Goal: Task Accomplishment & Management: Complete application form

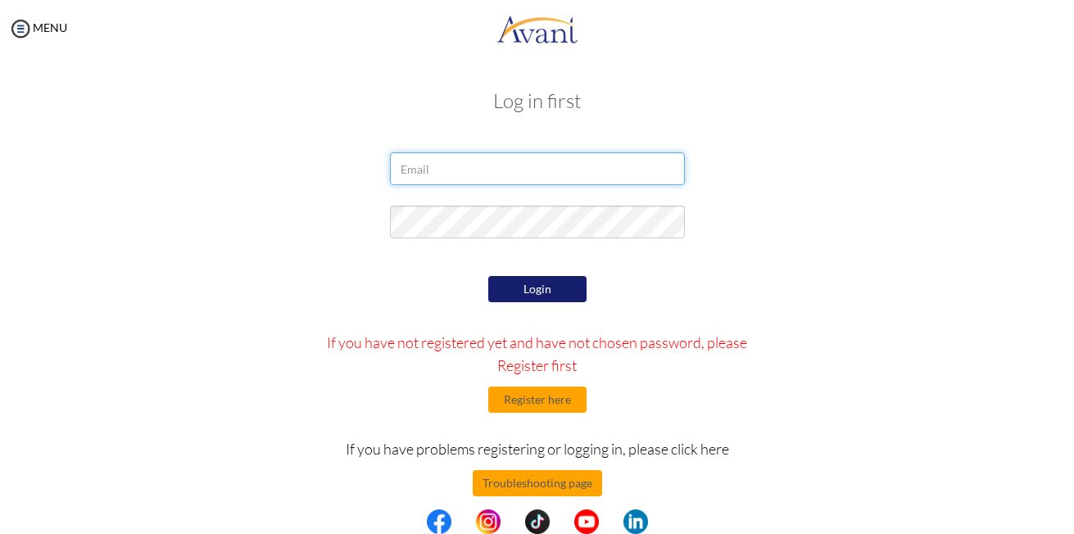
click at [588, 168] on input "email" at bounding box center [537, 168] width 295 height 33
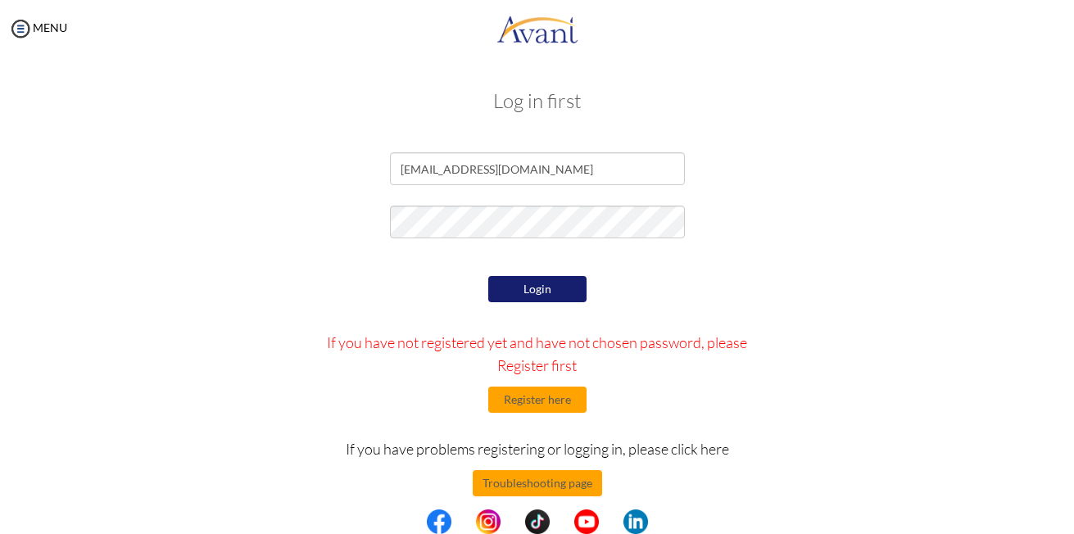
click at [524, 283] on button "Login" at bounding box center [537, 289] width 98 height 26
click at [442, 522] on img at bounding box center [439, 522] width 25 height 25
click at [579, 170] on input "tanjohnmichael3@gmail.com" at bounding box center [537, 168] width 295 height 33
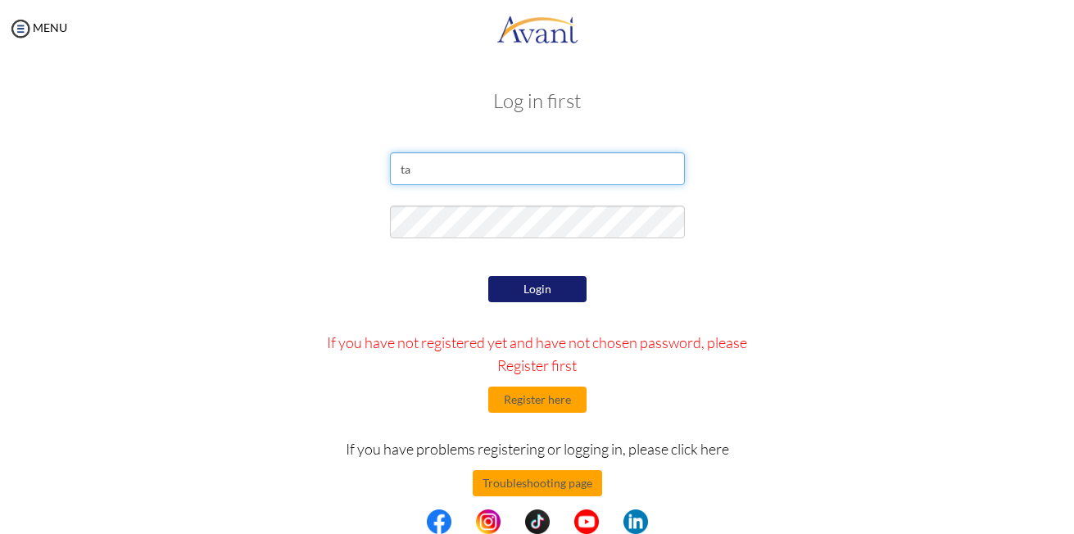
type input "t"
click at [587, 167] on input "email" at bounding box center [537, 168] width 295 height 33
type input "[EMAIL_ADDRESS][DOMAIN_NAME]"
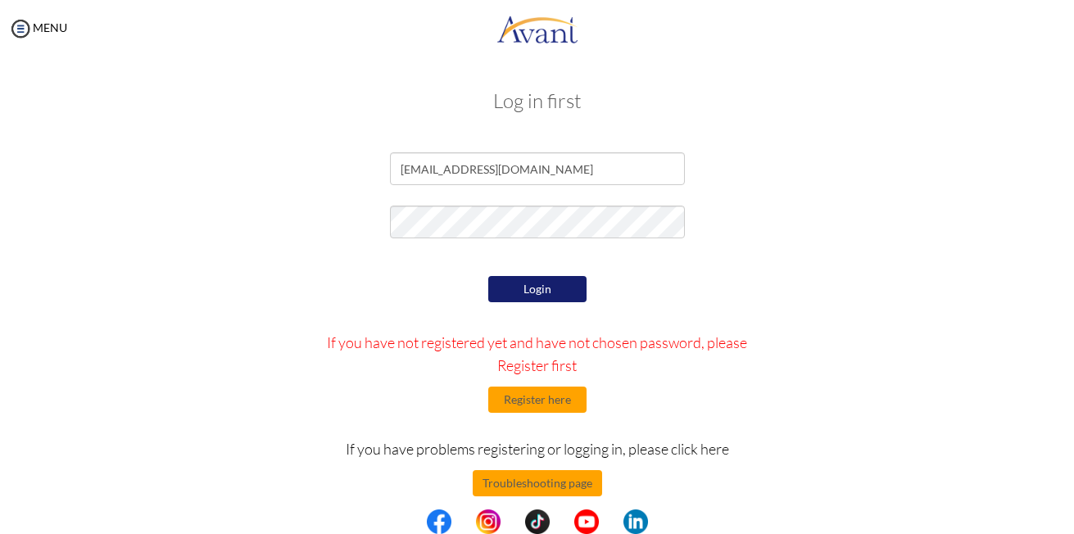
click at [527, 288] on button "Login" at bounding box center [537, 289] width 98 height 26
click at [561, 153] on input "[EMAIL_ADDRESS][DOMAIN_NAME]" at bounding box center [537, 168] width 295 height 33
click at [548, 392] on button "Register here" at bounding box center [537, 400] width 98 height 26
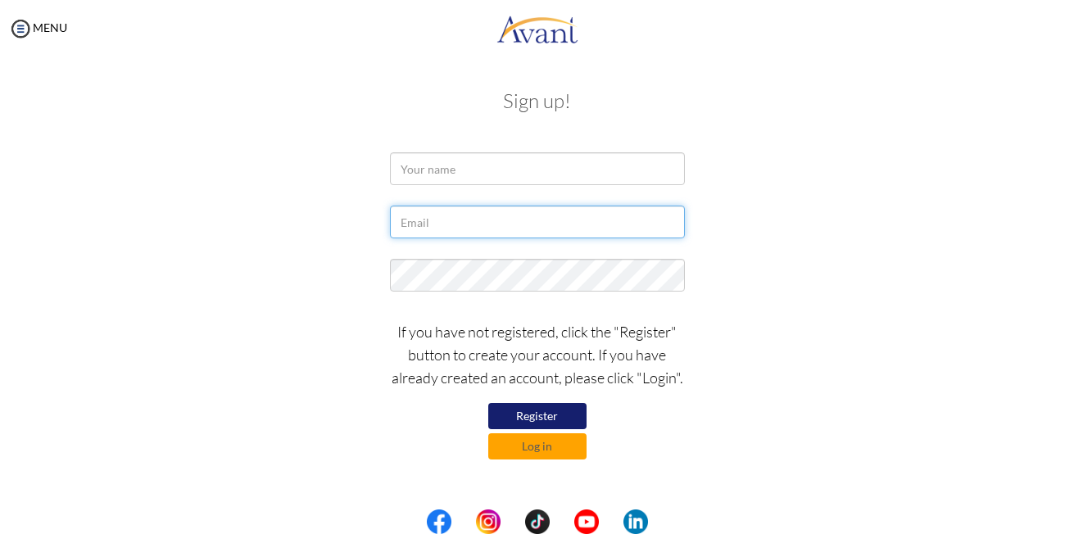
type input "[EMAIL_ADDRESS][DOMAIN_NAME]"
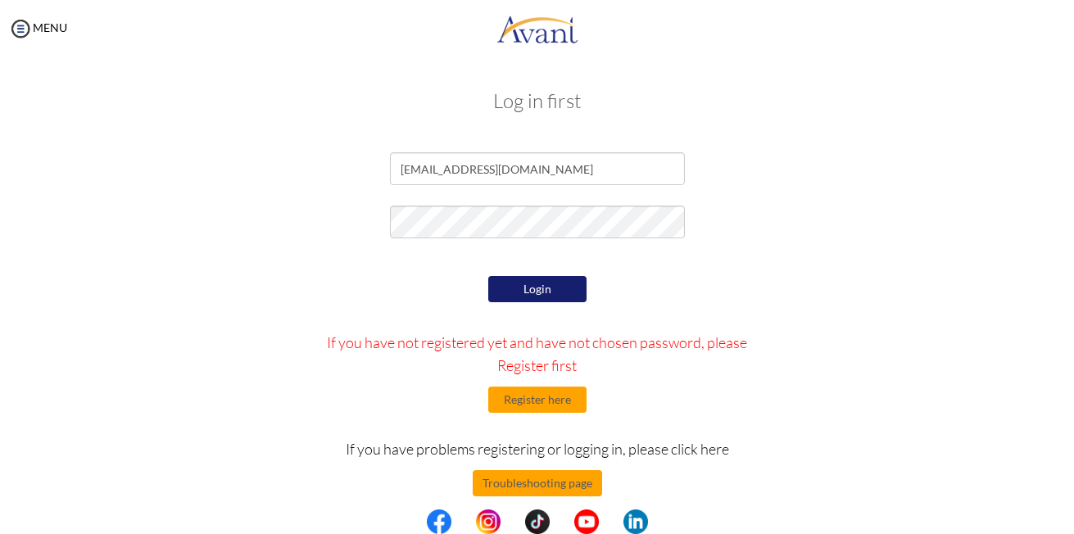
click at [516, 287] on button "Login" at bounding box center [537, 289] width 98 height 26
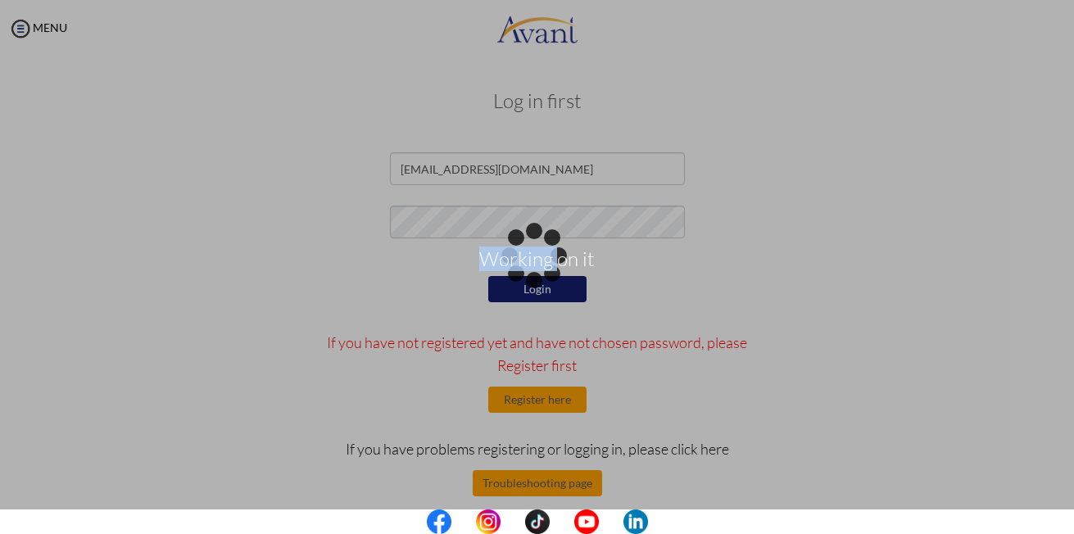
click at [526, 279] on div "Working on it" at bounding box center [537, 267] width 23 height 23
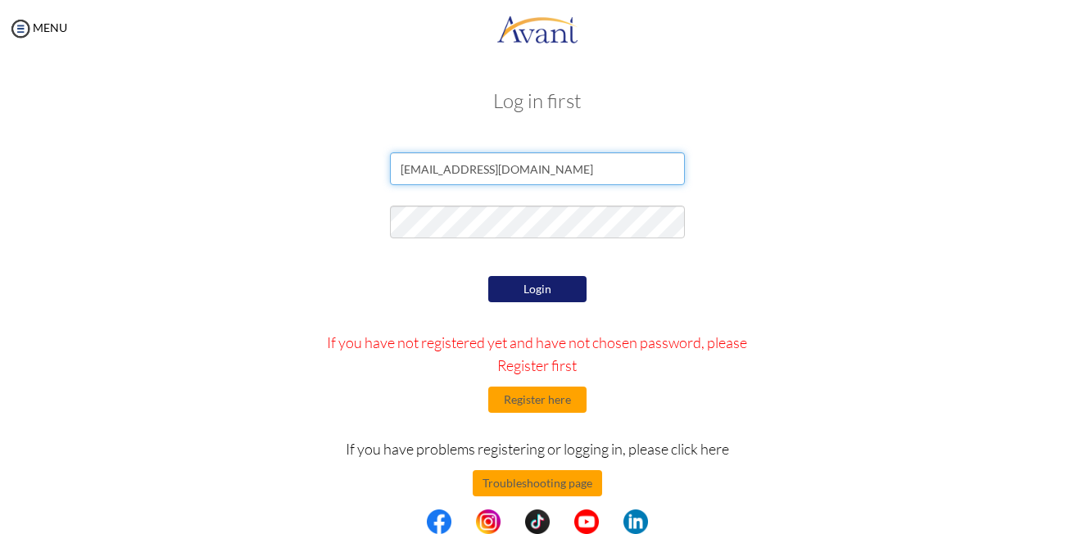
drag, startPoint x: 516, startPoint y: 287, endPoint x: 519, endPoint y: 168, distance: 118.8
click at [519, 168] on input "[EMAIL_ADDRESS][DOMAIN_NAME]" at bounding box center [537, 168] width 295 height 33
click at [533, 165] on input "[EMAIL_ADDRESS][DOMAIN_NAME]" at bounding box center [537, 168] width 295 height 33
type input "j"
click at [533, 165] on input "email" at bounding box center [537, 168] width 295 height 33
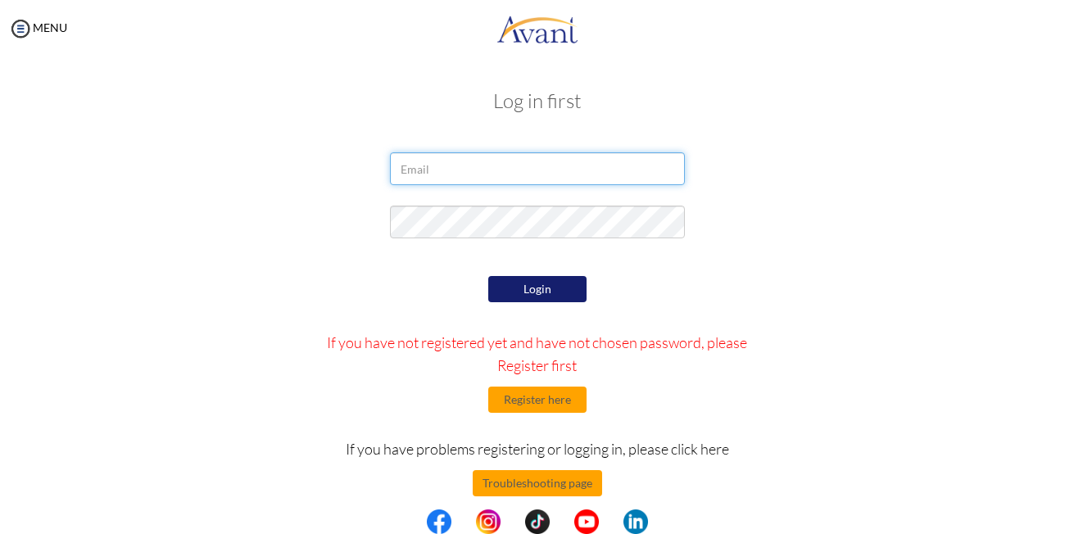
click at [533, 165] on input "email" at bounding box center [537, 168] width 295 height 33
click at [512, 167] on input "email" at bounding box center [537, 168] width 295 height 33
type input "tanjohnmichael3@gmail.com"
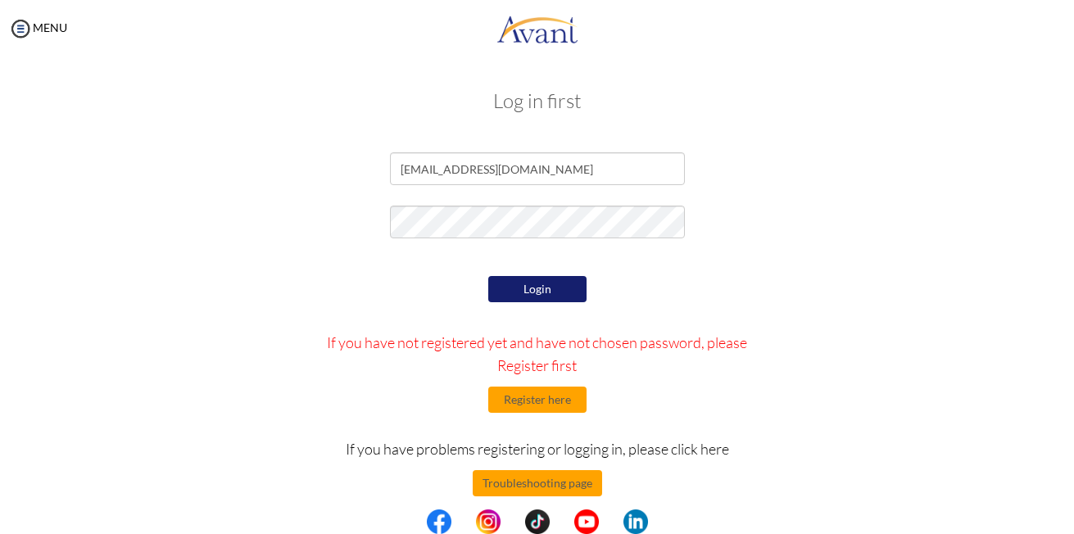
click at [525, 285] on button "Login" at bounding box center [537, 289] width 98 height 26
click at [534, 283] on button "Login" at bounding box center [537, 289] width 98 height 26
click at [521, 406] on button "Register here" at bounding box center [537, 400] width 98 height 26
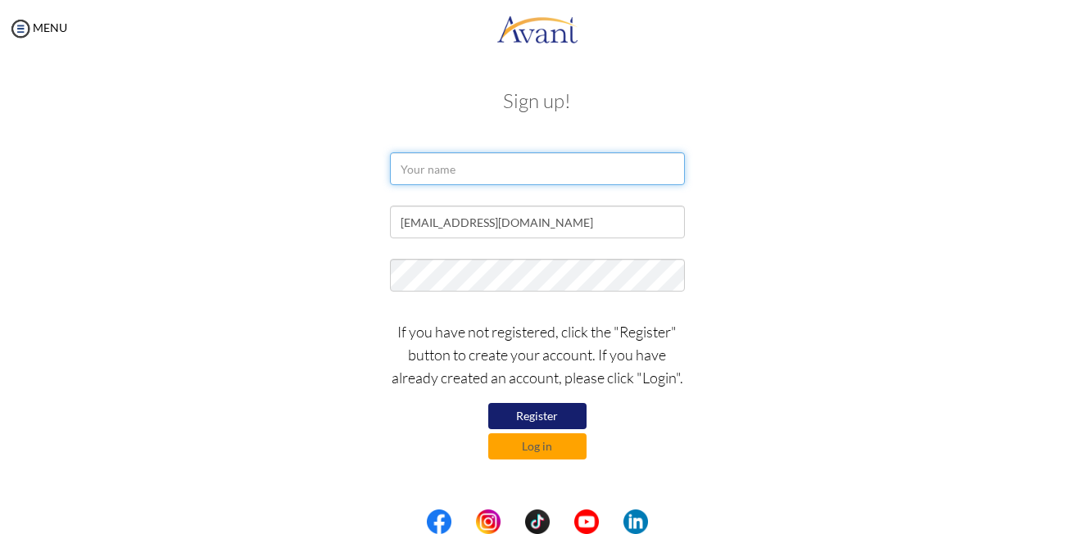
click at [529, 173] on input "text" at bounding box center [537, 168] width 295 height 33
type input "JM tan"
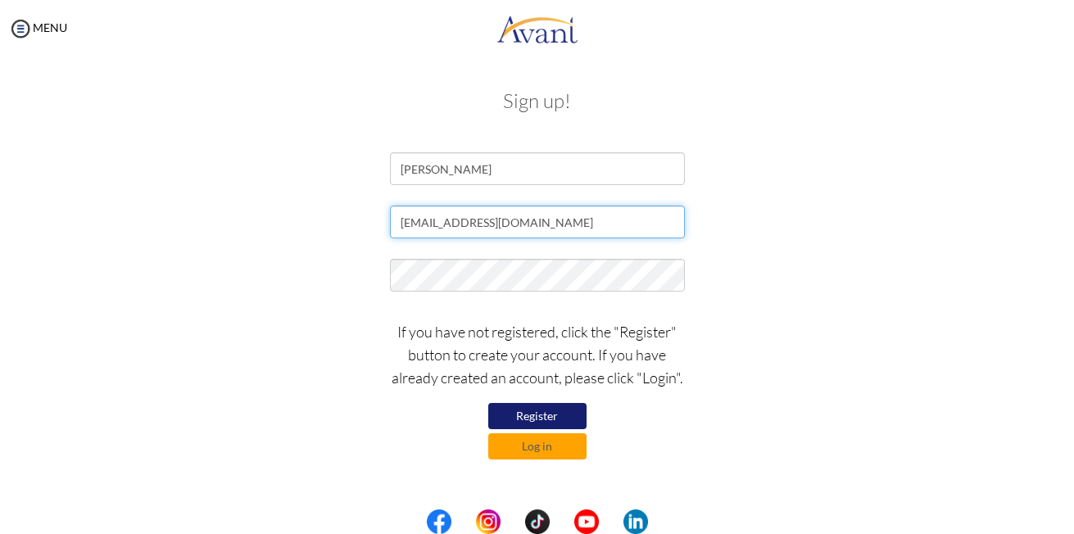
click at [550, 224] on input "[EMAIL_ADDRESS][DOMAIN_NAME]" at bounding box center [537, 222] width 295 height 33
click at [551, 219] on input "[EMAIL_ADDRESS][DOMAIN_NAME]" at bounding box center [537, 222] width 295 height 33
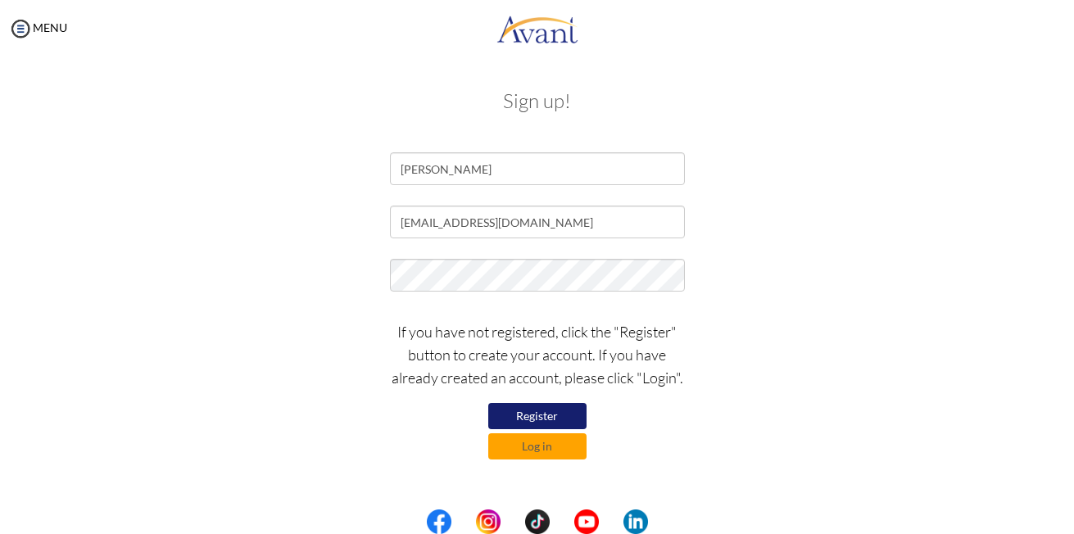
click at [563, 415] on button "Register" at bounding box center [537, 416] width 98 height 26
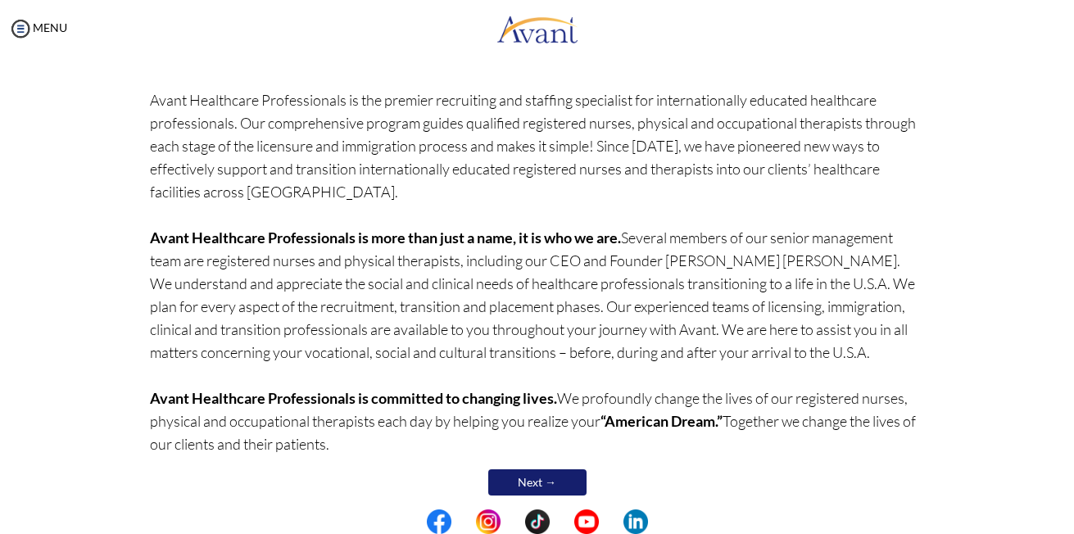
scroll to position [128, 0]
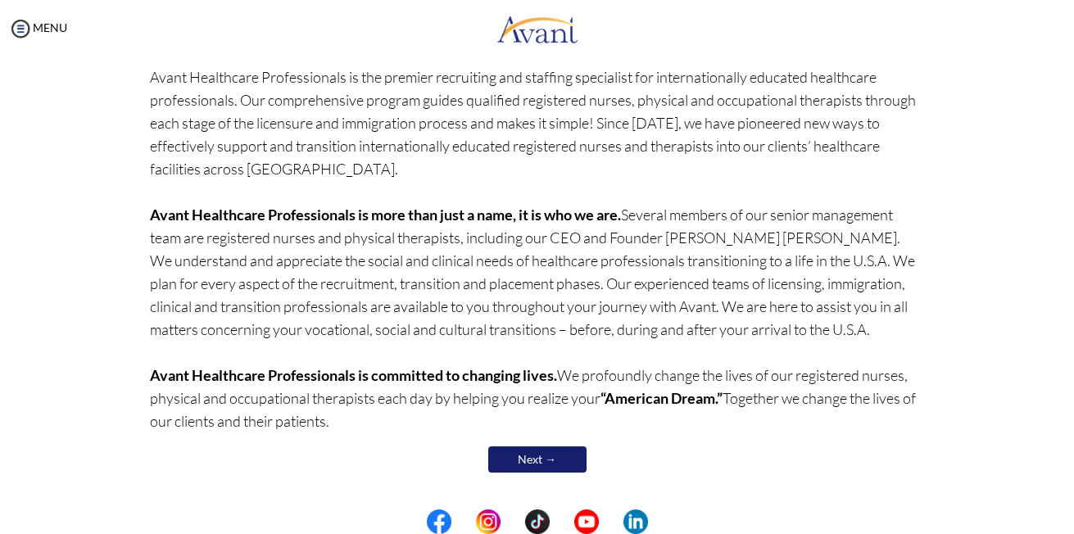
click at [533, 457] on link "Next →" at bounding box center [537, 460] width 98 height 26
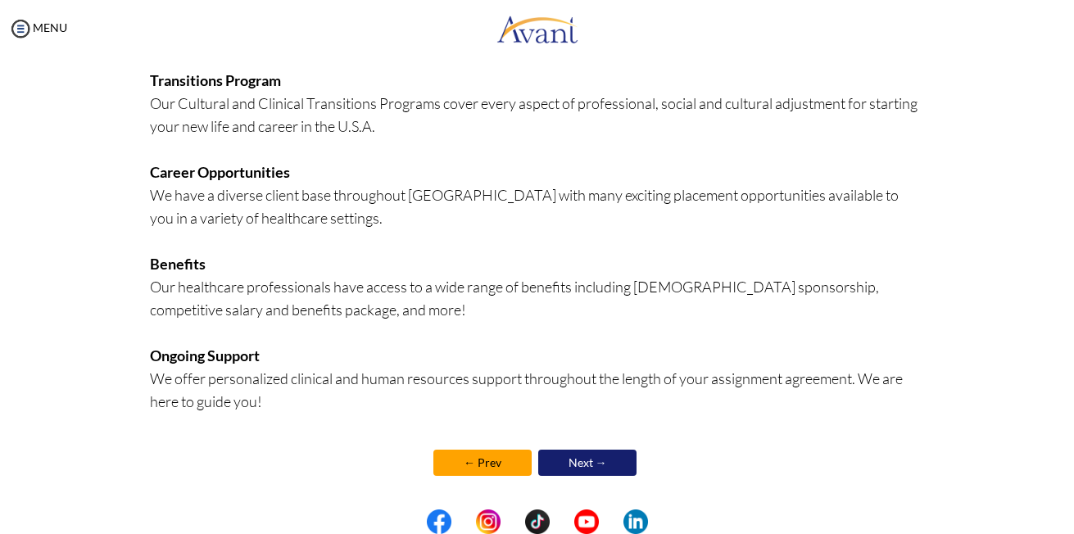
scroll to position [387, 0]
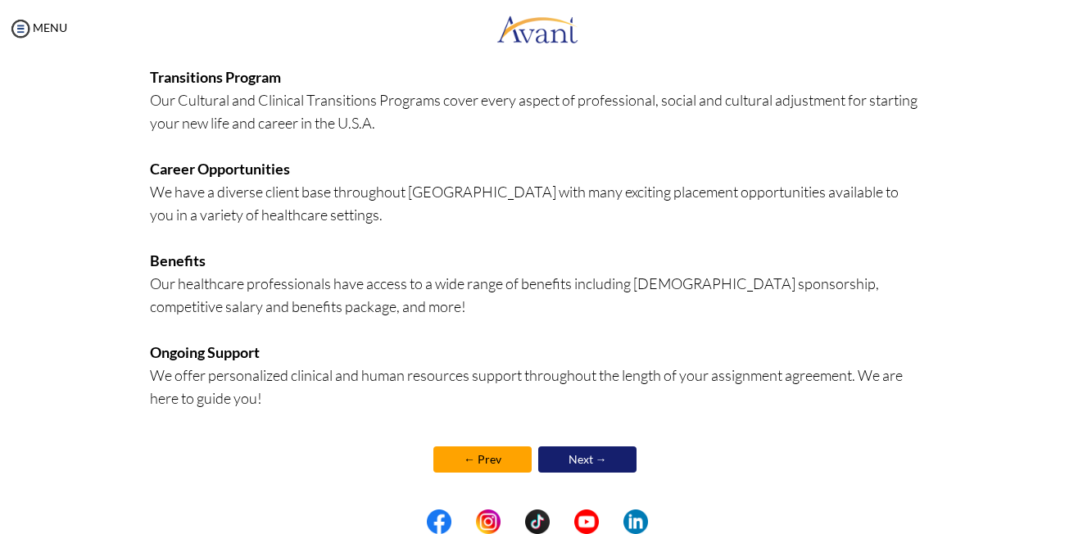
click at [589, 453] on link "Next →" at bounding box center [587, 460] width 98 height 26
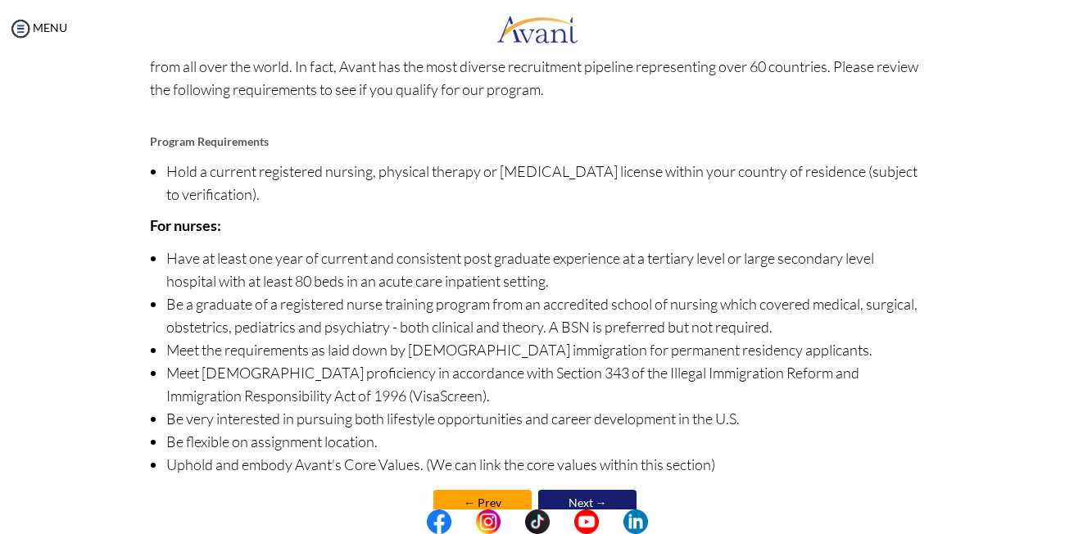
scroll to position [179, 0]
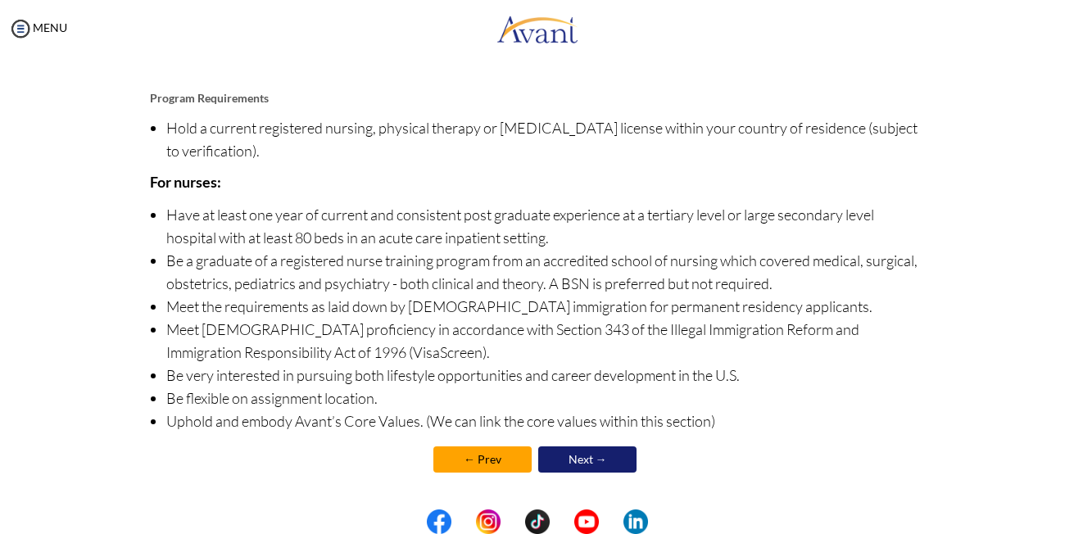
click at [597, 453] on link "Next →" at bounding box center [587, 460] width 98 height 26
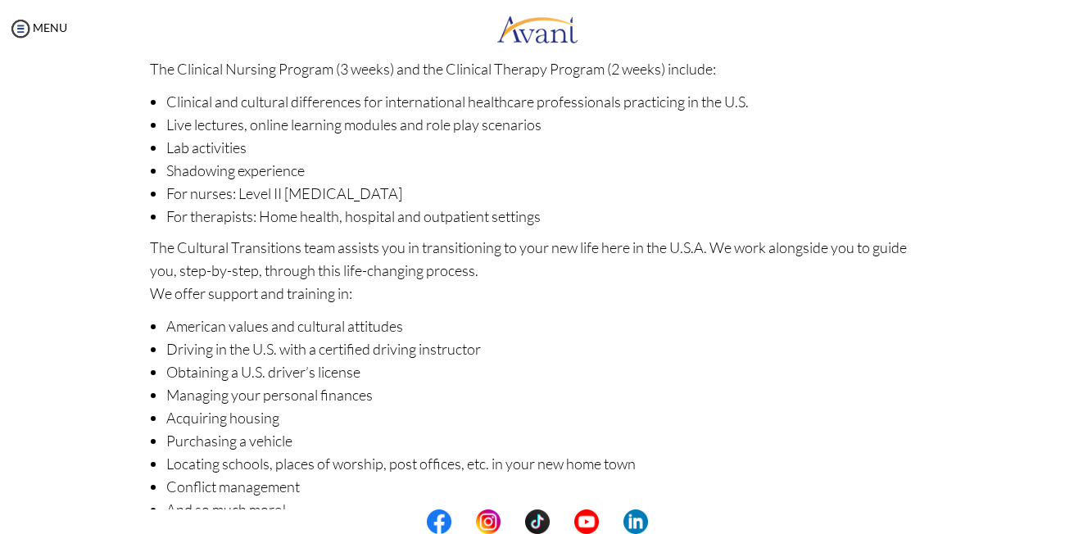
scroll to position [244, 0]
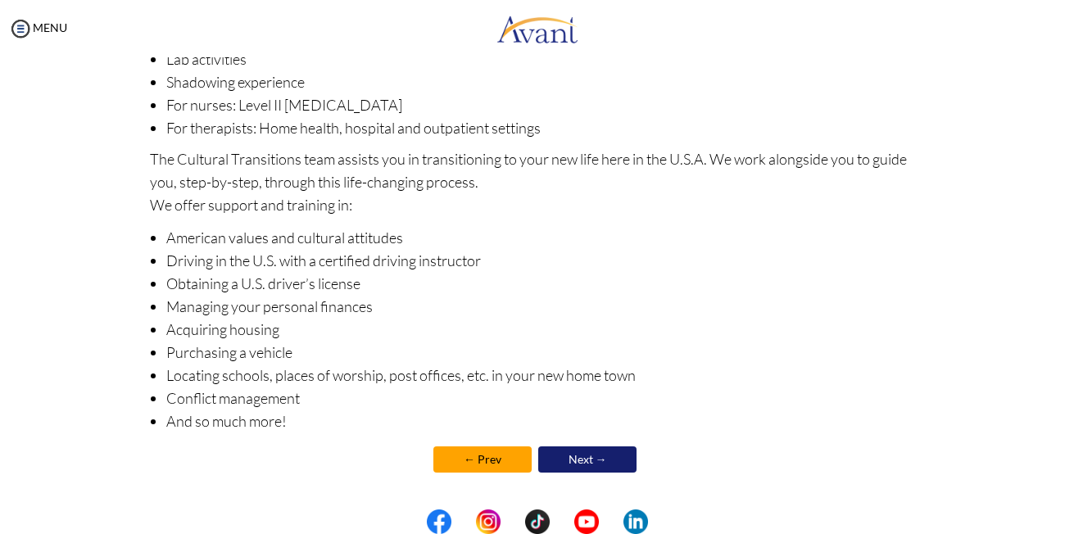
click at [578, 455] on link "Next →" at bounding box center [587, 460] width 98 height 26
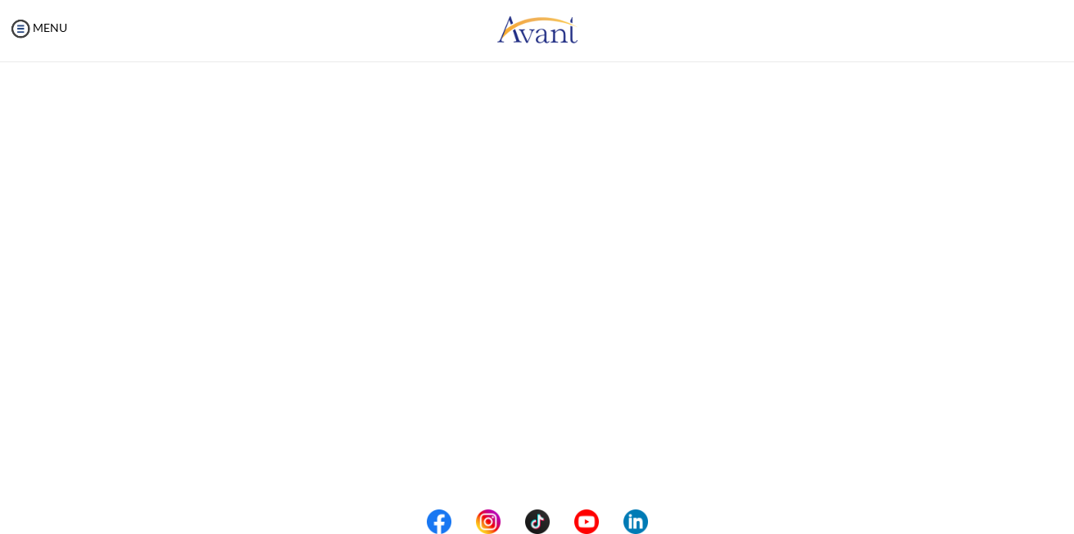
scroll to position [246, 0]
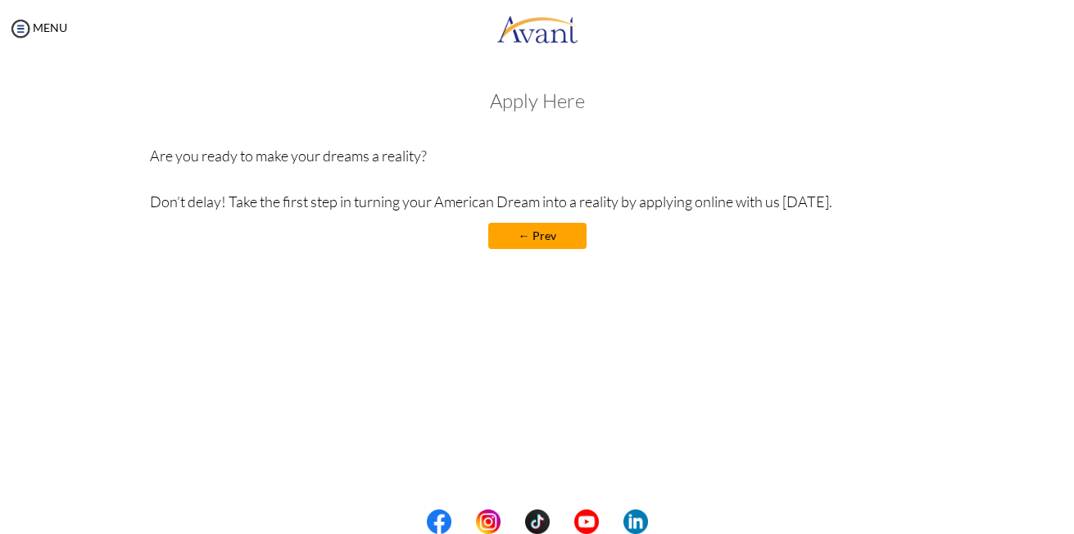
click at [552, 235] on link "← Prev" at bounding box center [537, 236] width 98 height 26
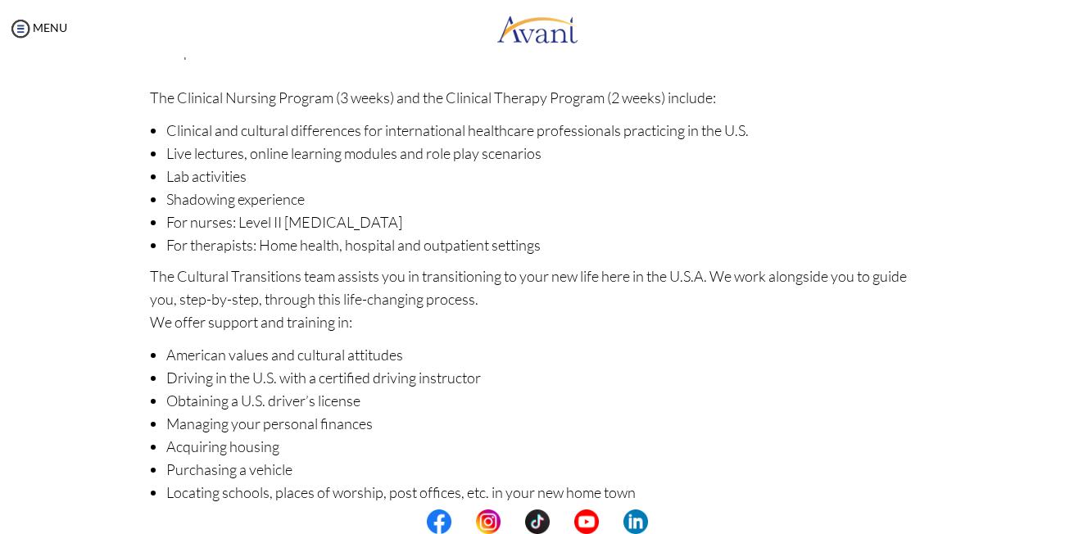
scroll to position [244, 0]
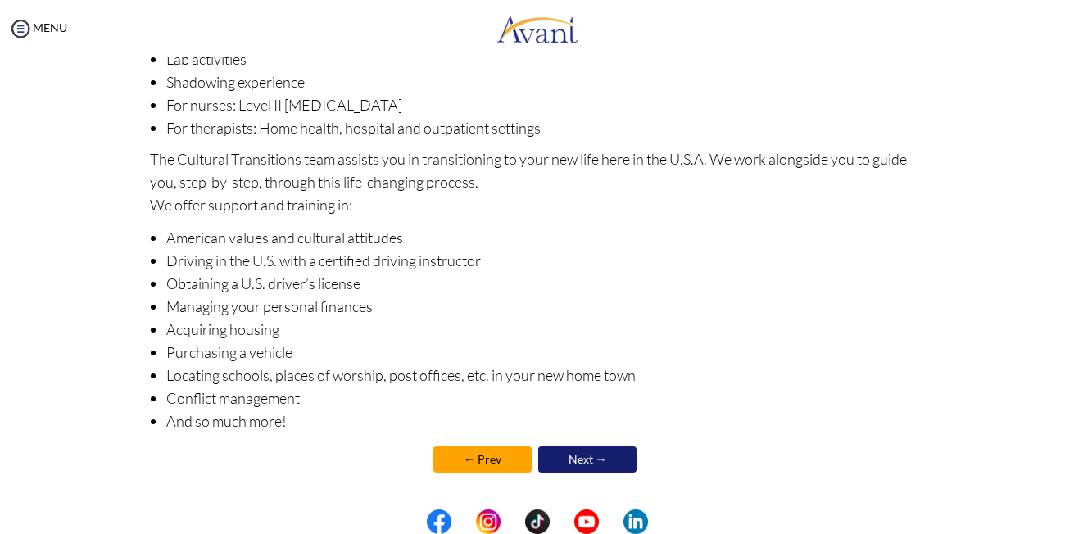
click at [609, 457] on link "Next →" at bounding box center [587, 460] width 98 height 26
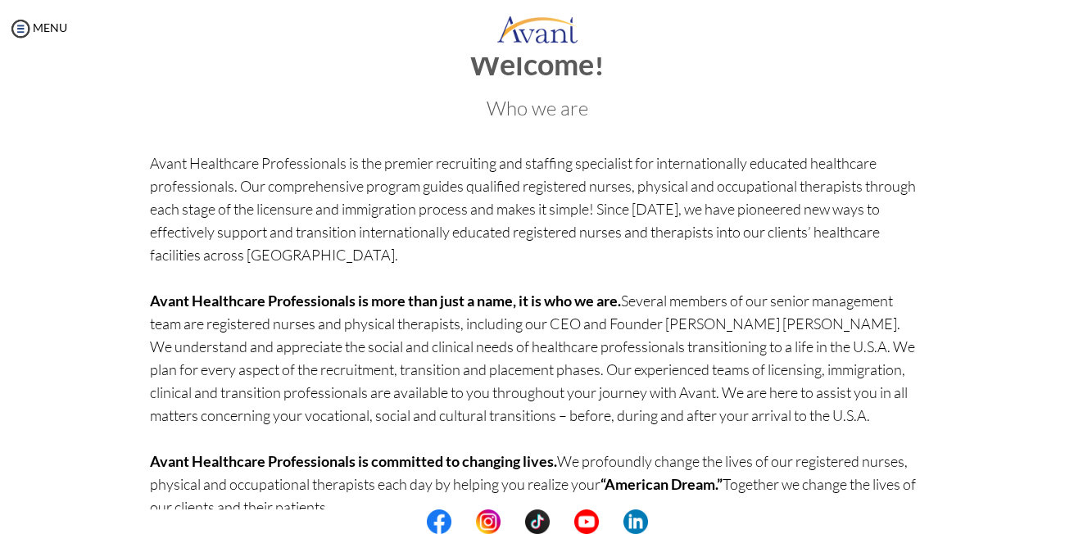
scroll to position [128, 0]
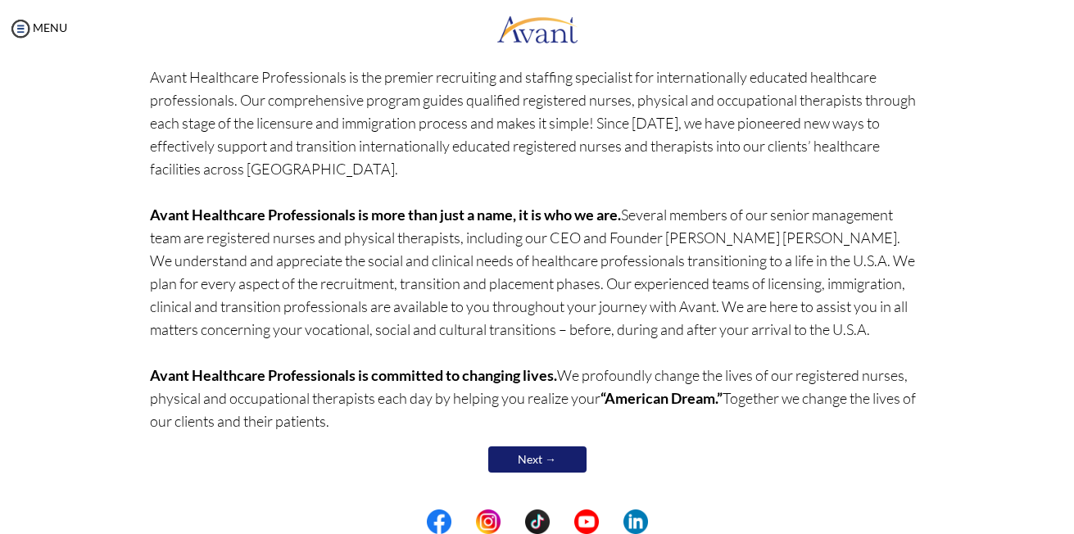
click at [556, 451] on link "Next →" at bounding box center [537, 460] width 98 height 26
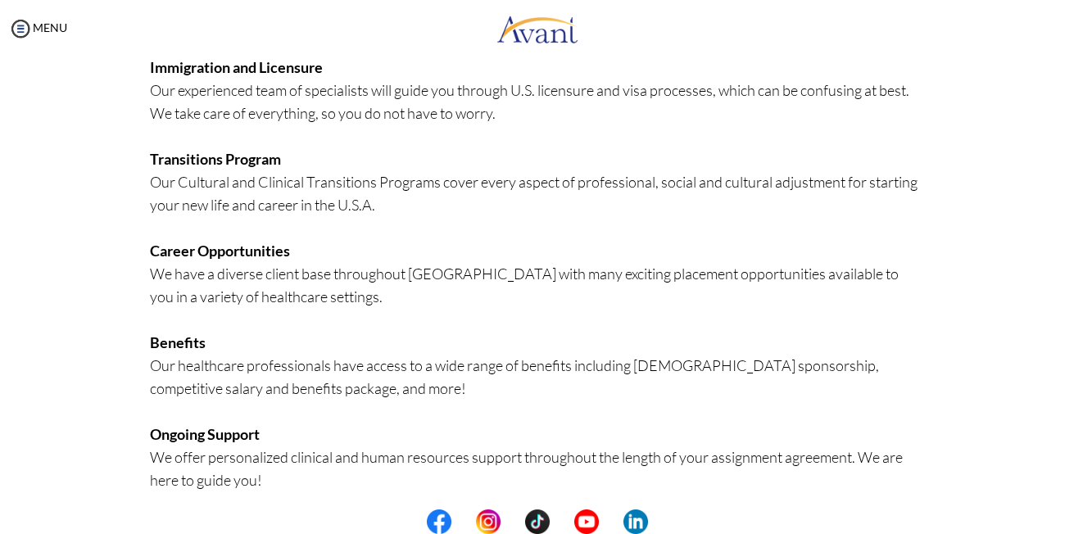
scroll to position [387, 0]
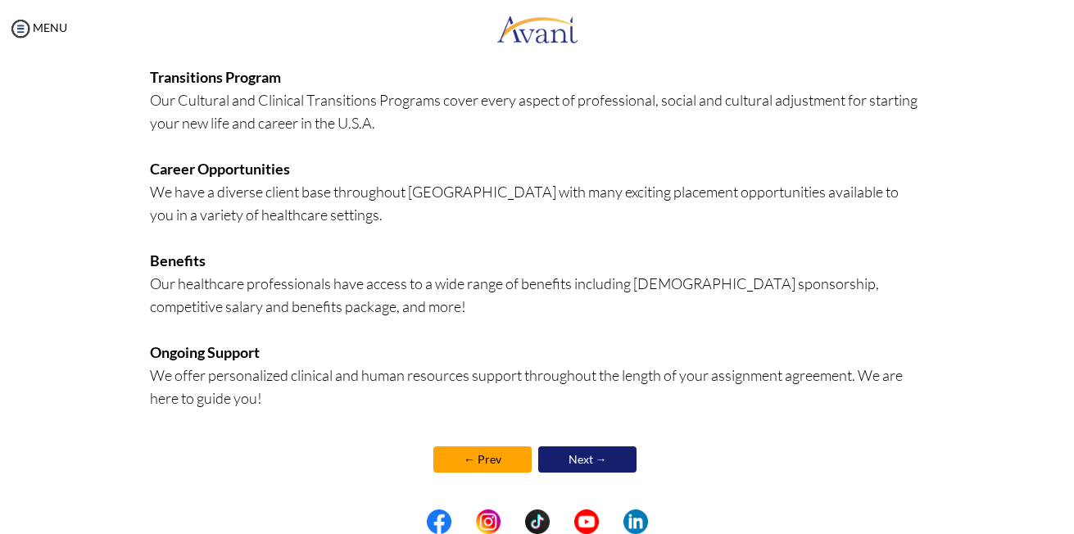
click at [589, 450] on link "Next →" at bounding box center [587, 460] width 98 height 26
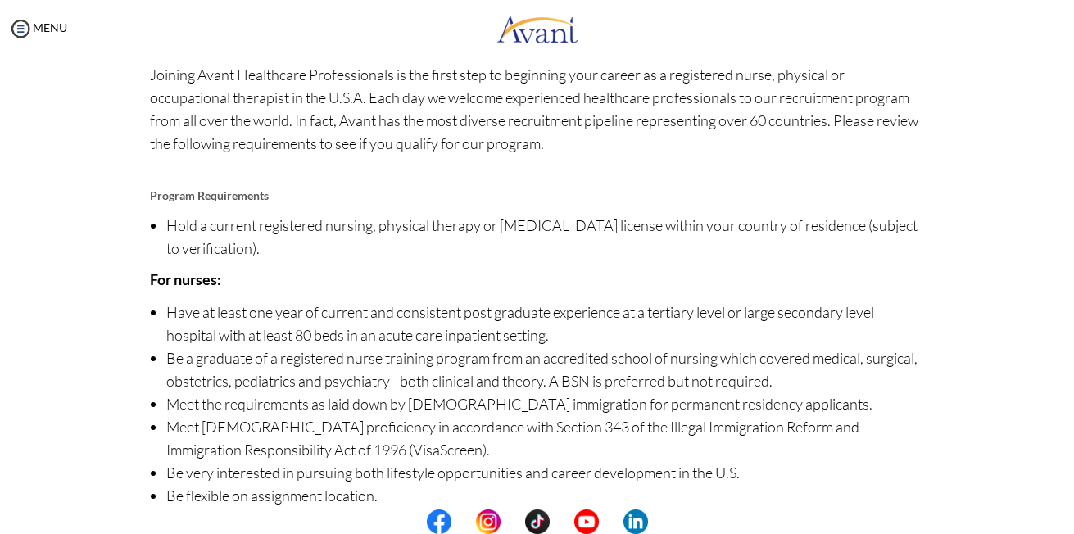
scroll to position [179, 0]
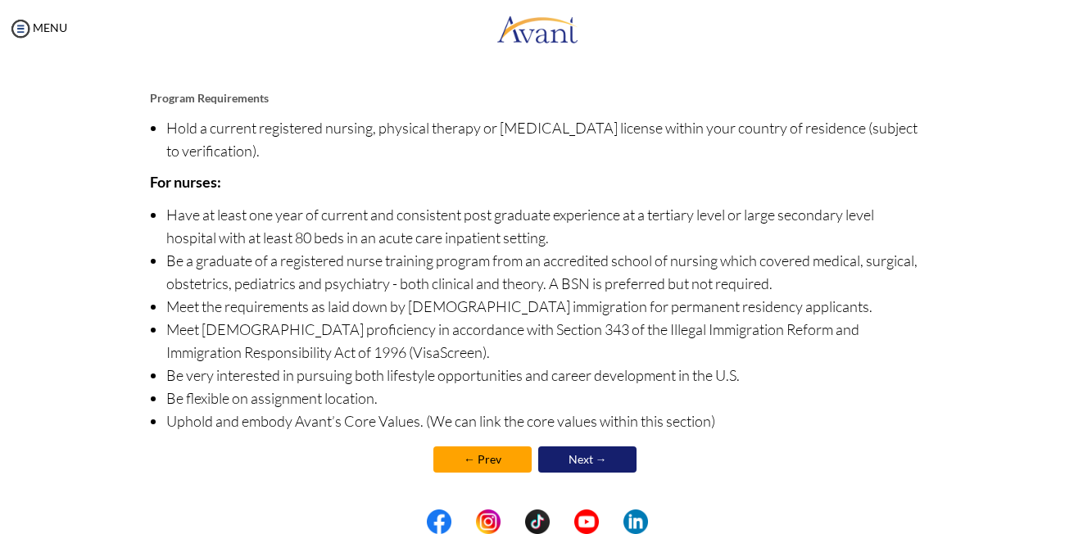
click at [598, 455] on link "Next →" at bounding box center [587, 460] width 98 height 26
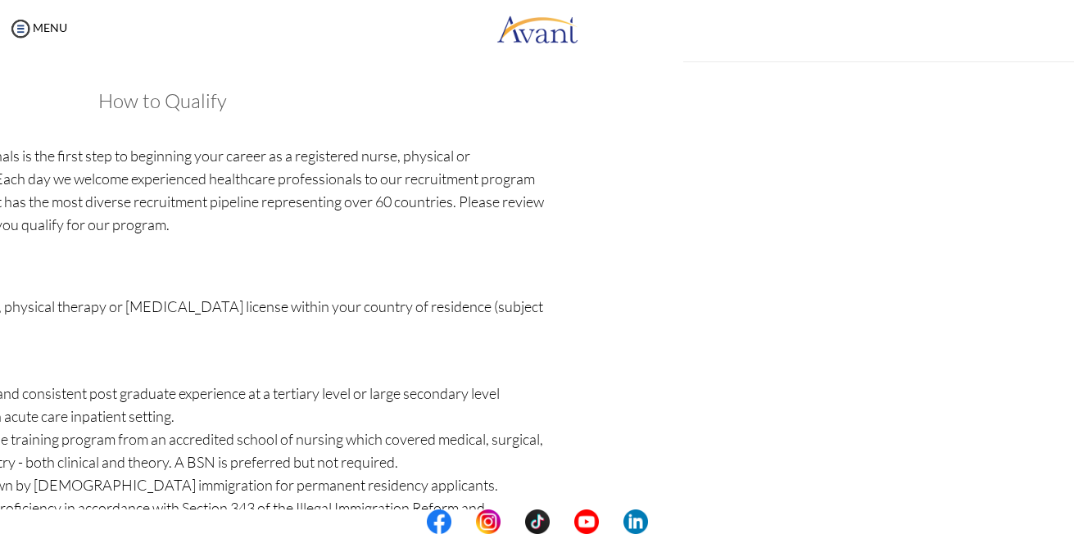
scroll to position [180, 0]
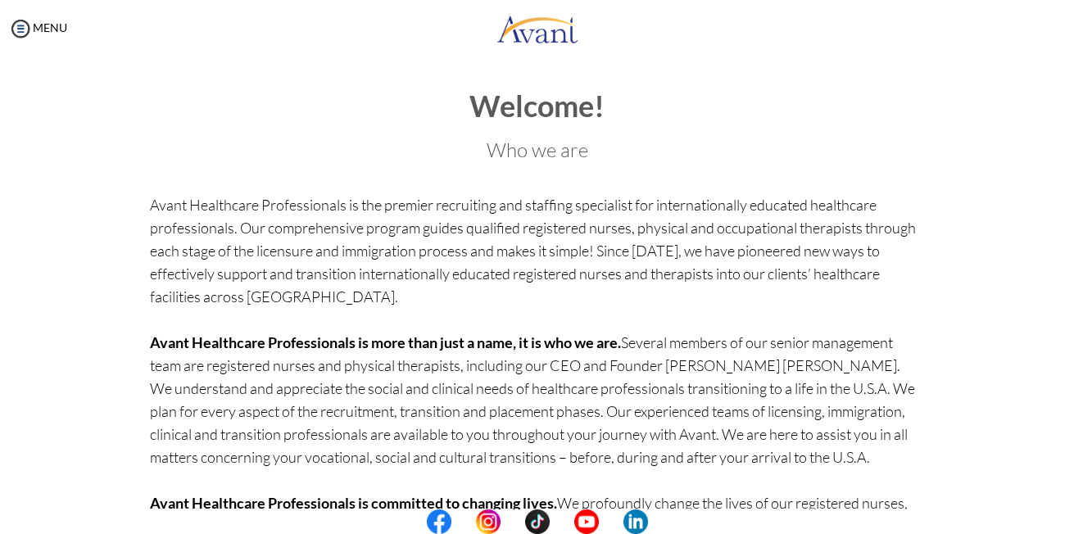
scroll to position [128, 0]
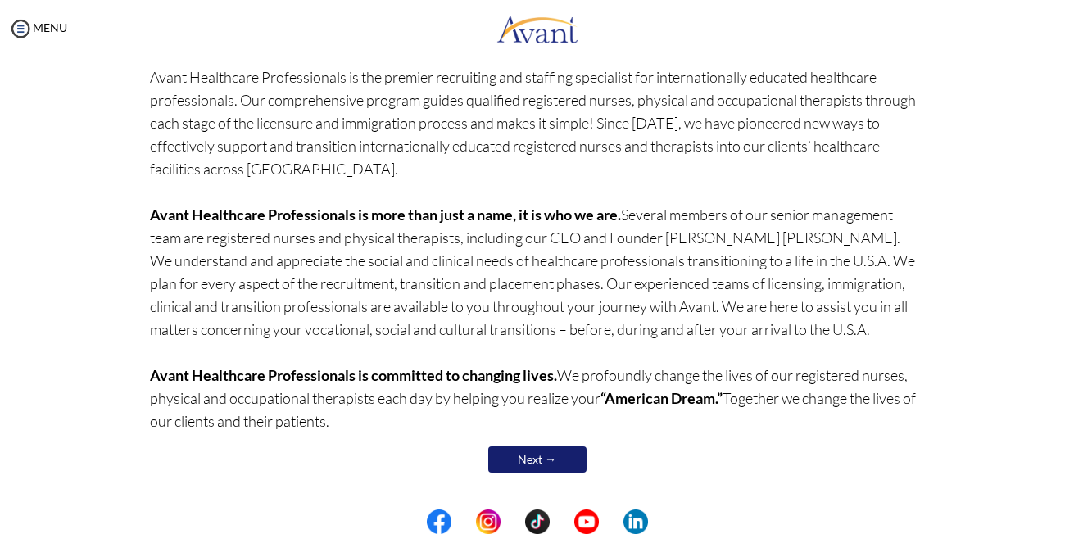
click at [540, 456] on link "Next →" at bounding box center [537, 460] width 98 height 26
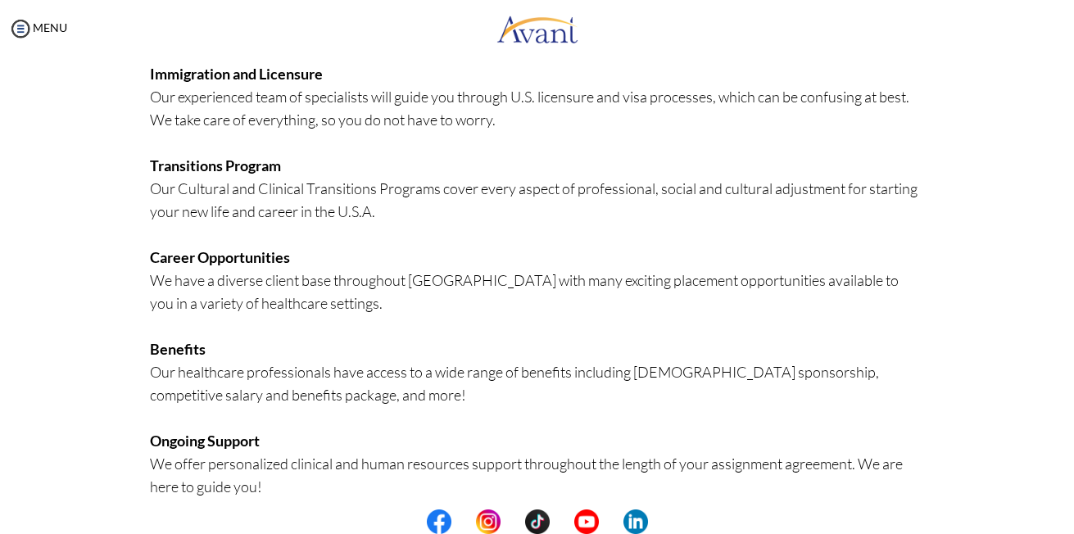
scroll to position [387, 0]
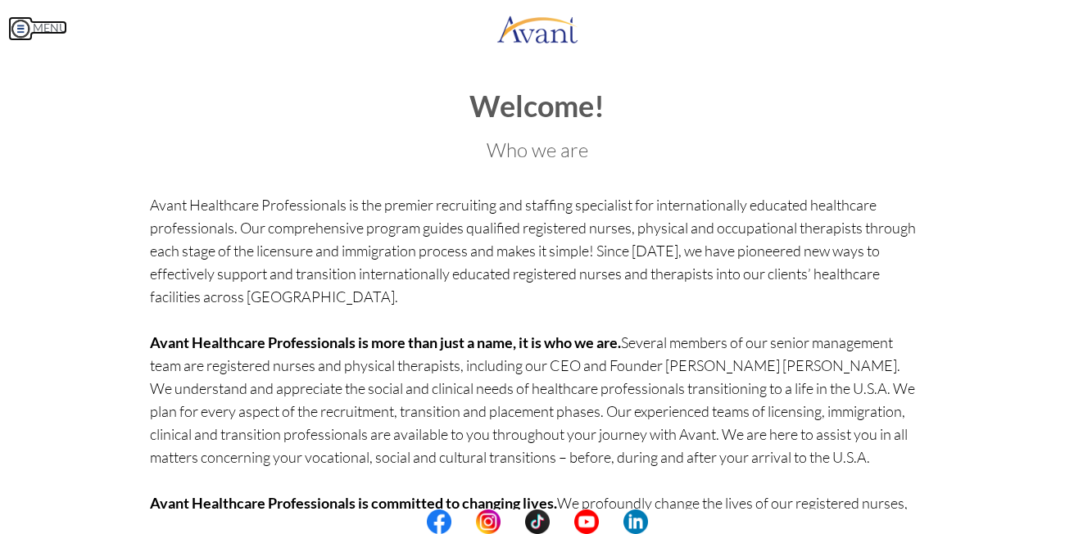
click at [18, 28] on img at bounding box center [20, 28] width 25 height 25
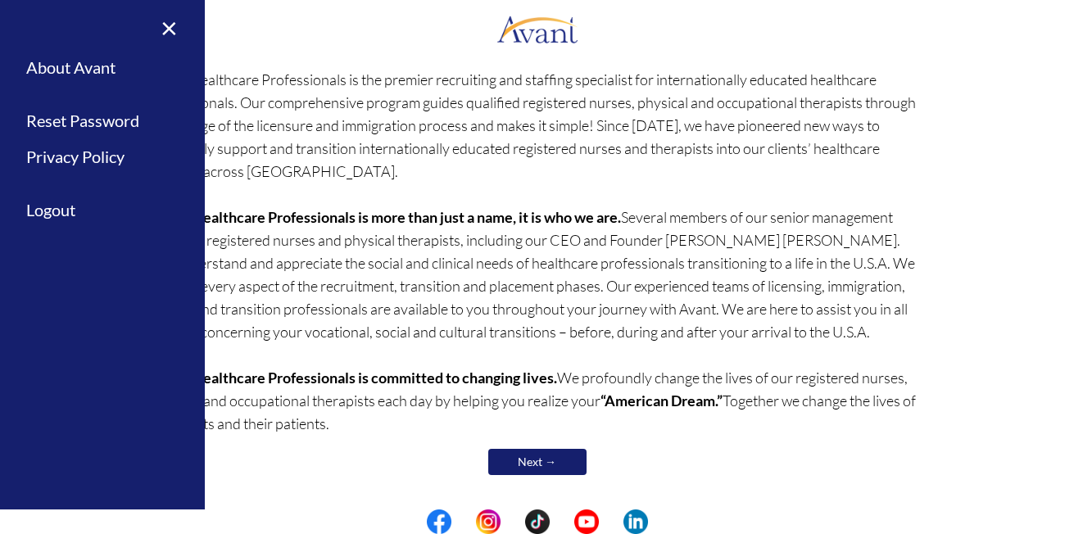
scroll to position [128, 0]
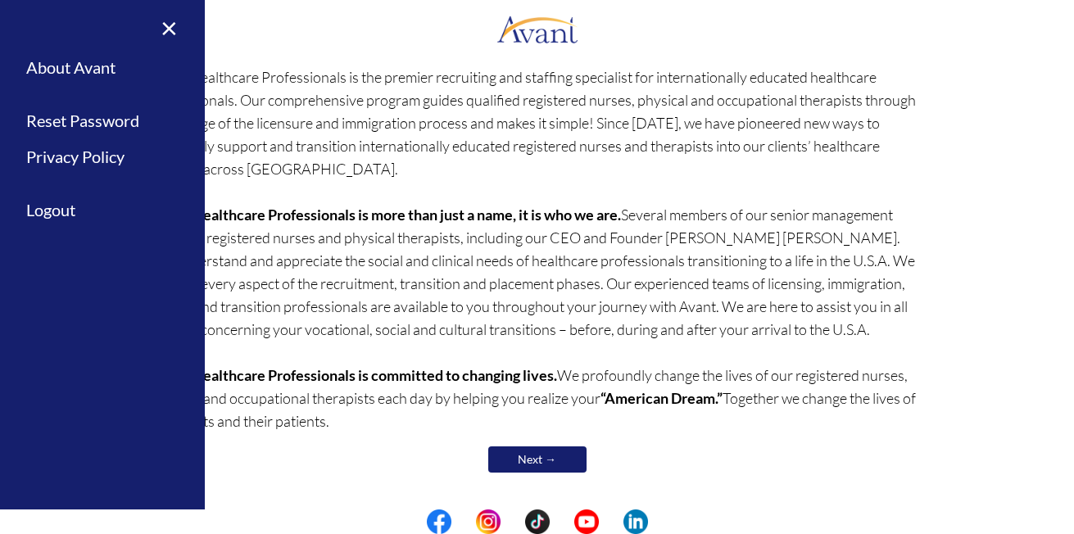
click at [1027, 366] on div "Welcome! Who we are Avant Healthcare Professionals is the premier recruiting an…" at bounding box center [536, 260] width 1041 height 629
click at [1026, 257] on div "Welcome! Who we are Avant Healthcare Professionals is the premier recruiting an…" at bounding box center [536, 260] width 1041 height 629
click at [166, 29] on link "×" at bounding box center [159, 27] width 50 height 55
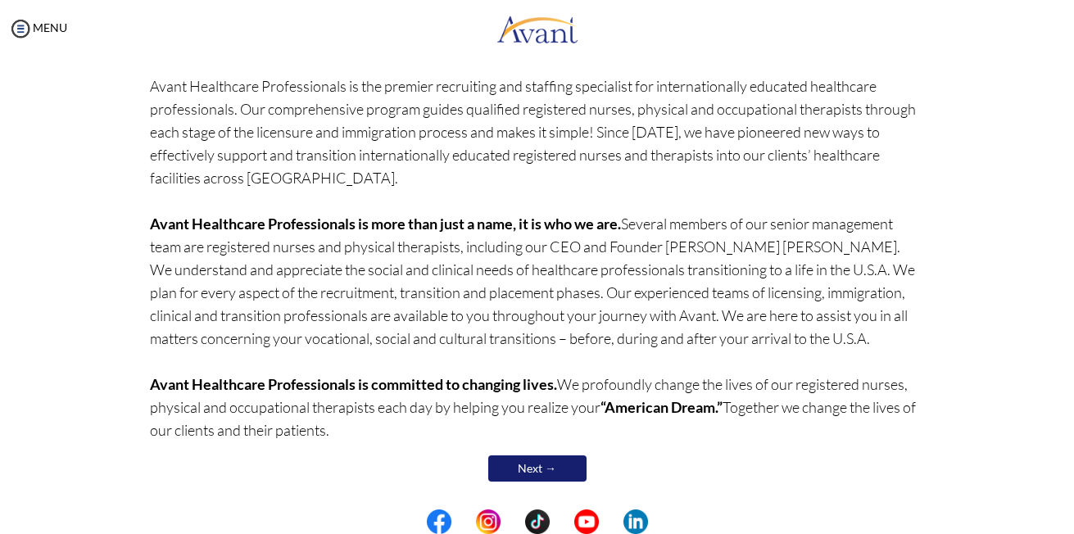
scroll to position [128, 0]
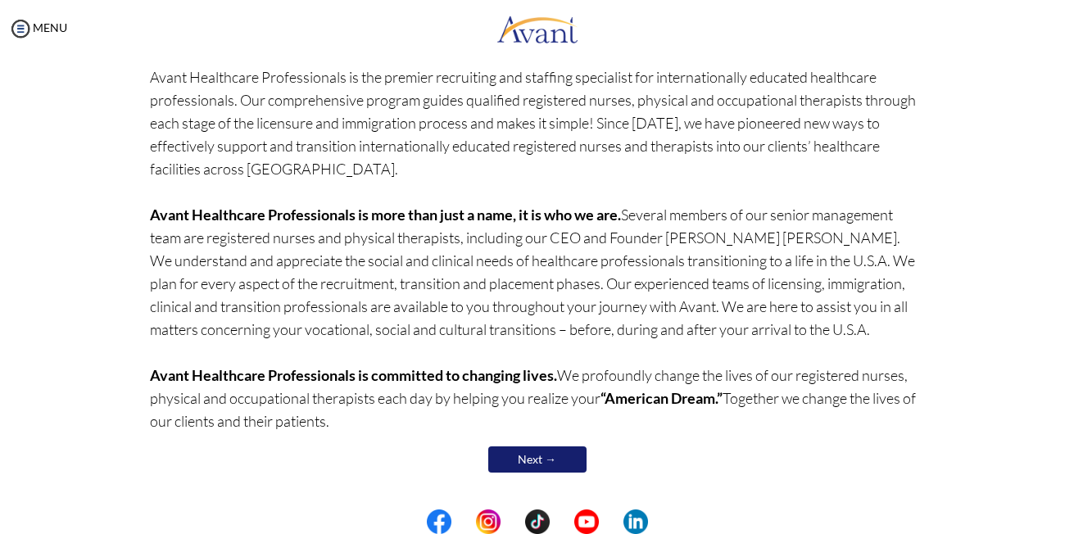
click at [550, 456] on link "Next →" at bounding box center [537, 460] width 98 height 26
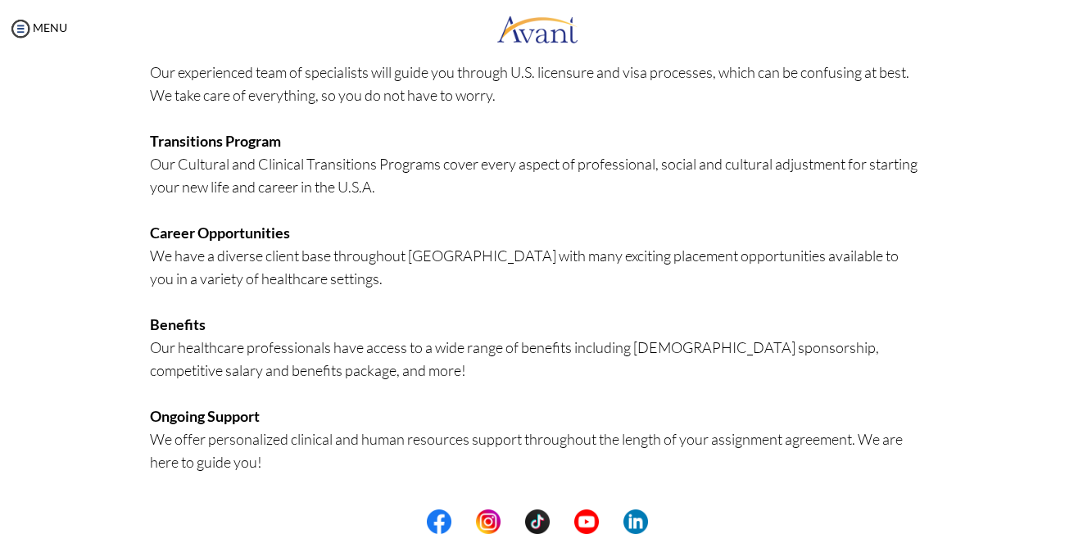
scroll to position [387, 0]
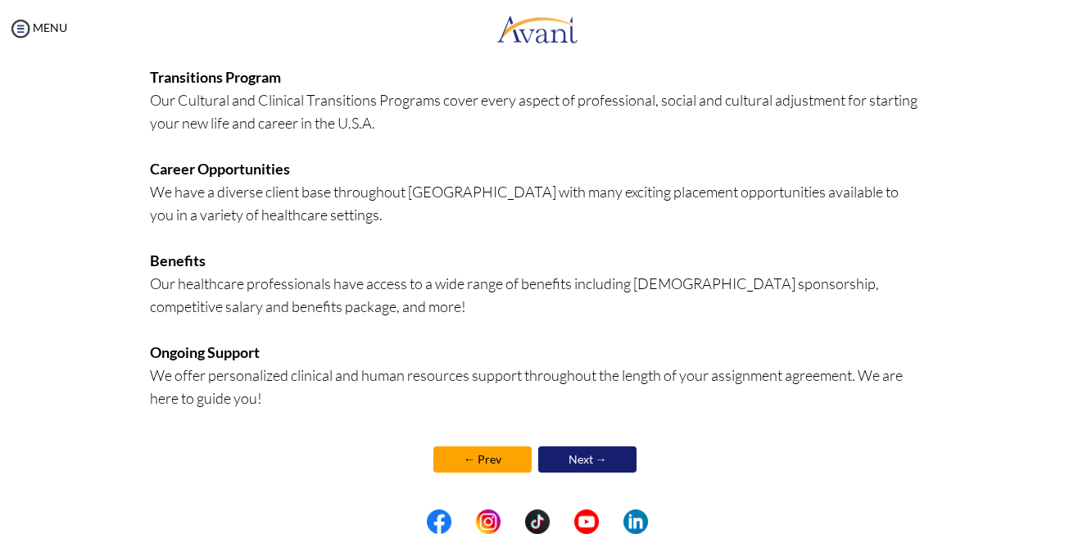
click at [581, 452] on link "Next →" at bounding box center [587, 460] width 98 height 26
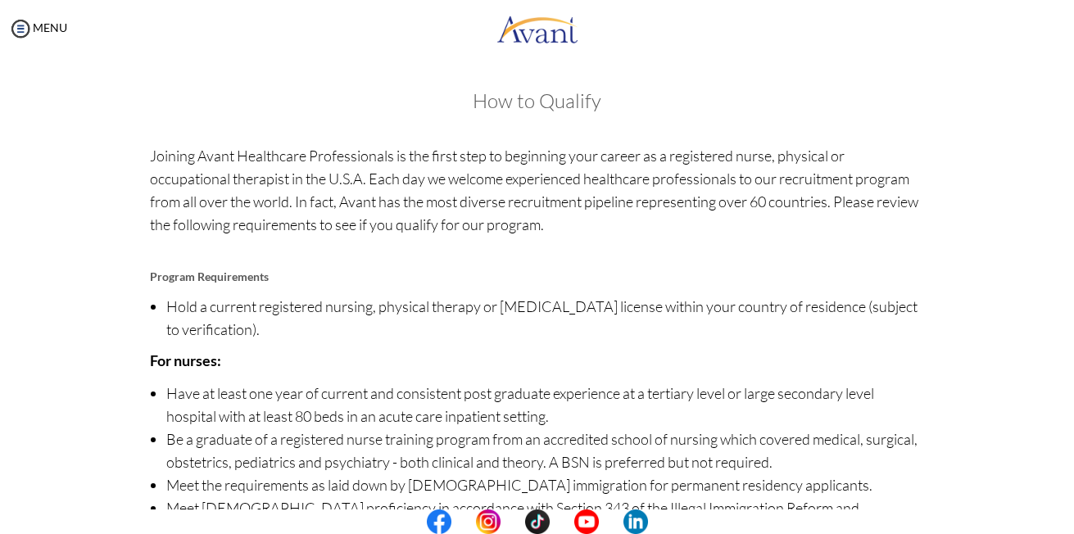
scroll to position [179, 0]
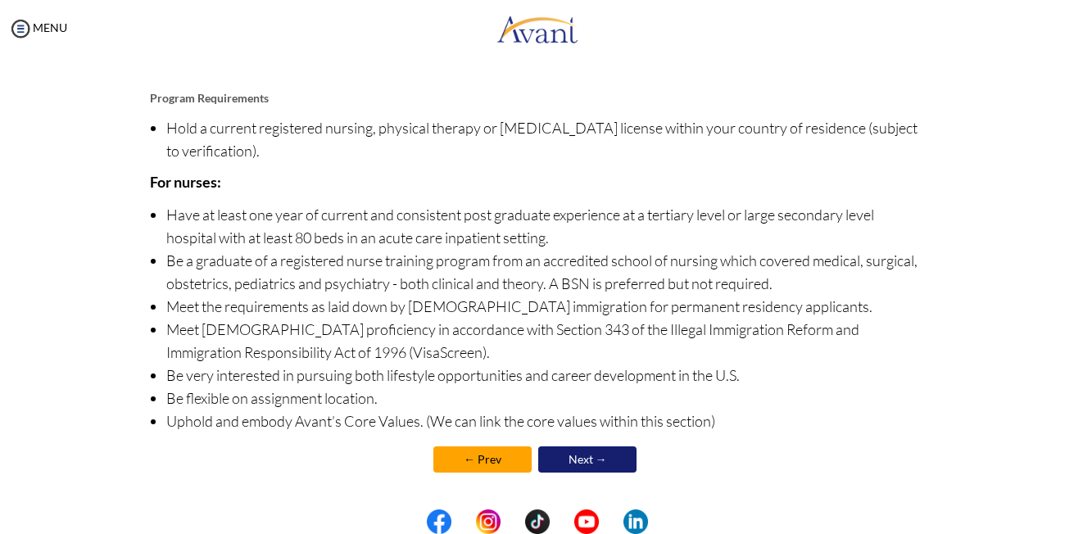
click at [583, 458] on link "Next →" at bounding box center [587, 460] width 98 height 26
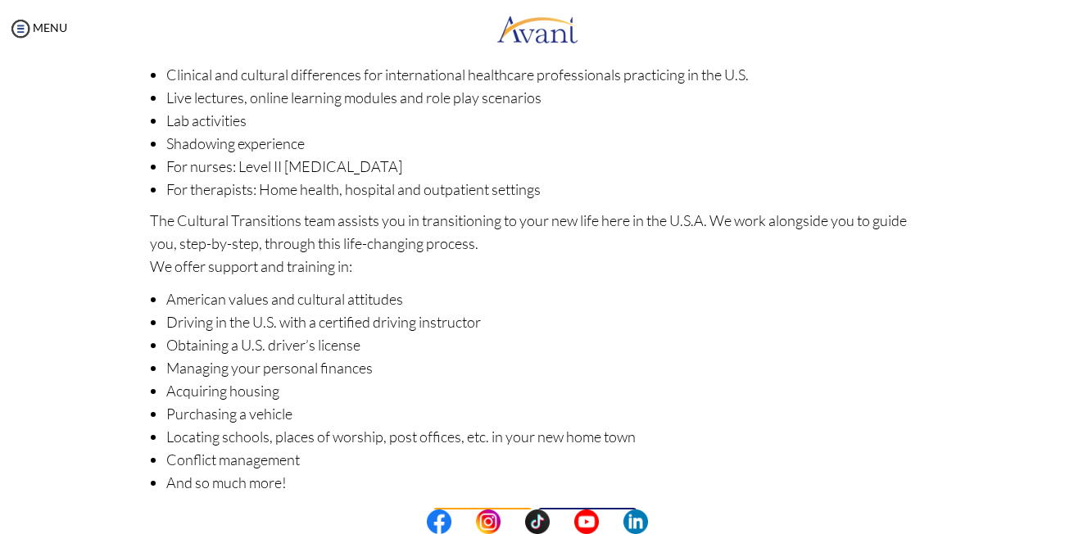
scroll to position [244, 0]
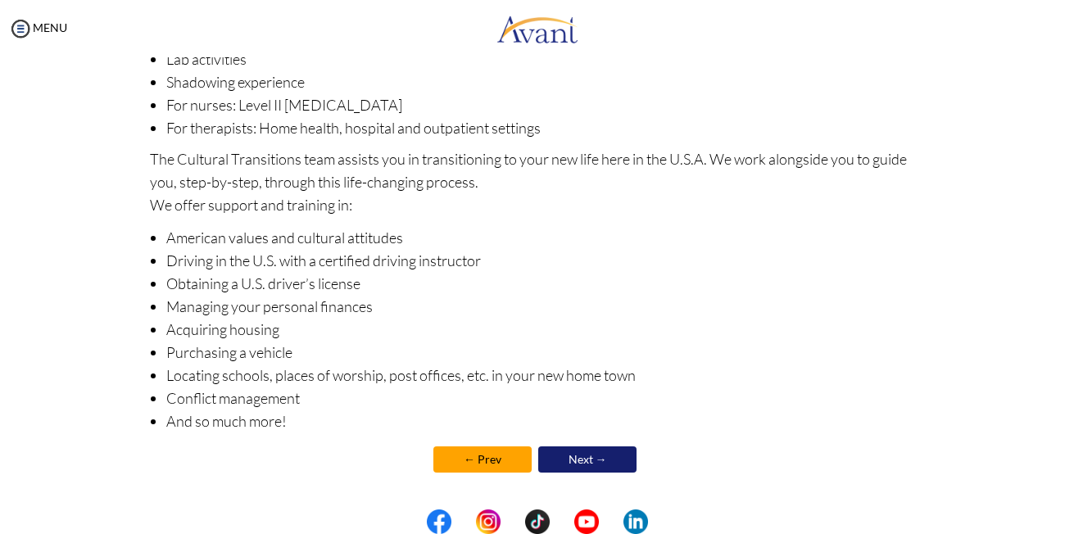
click at [580, 457] on link "Next →" at bounding box center [587, 460] width 98 height 26
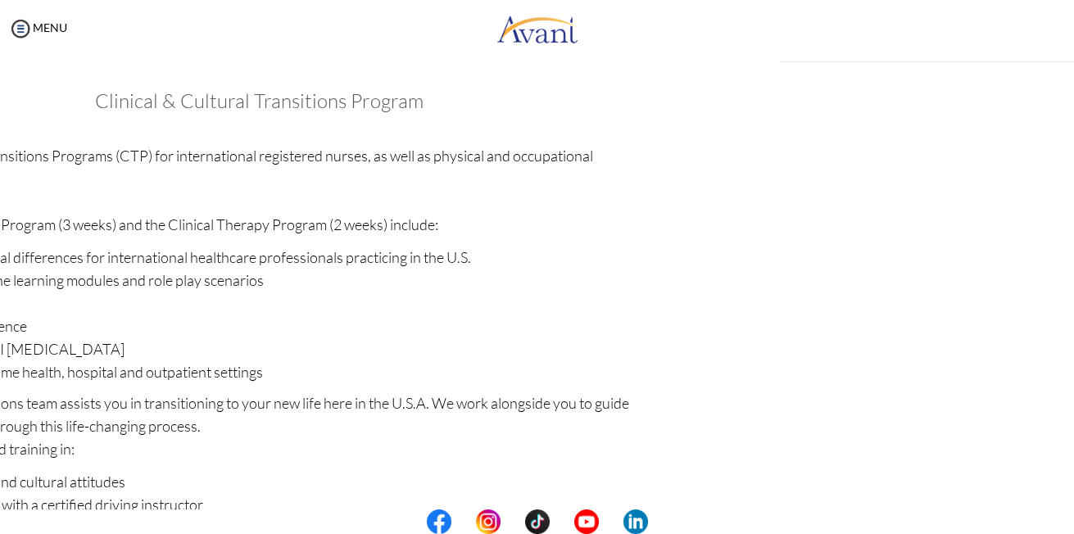
scroll to position [246, 0]
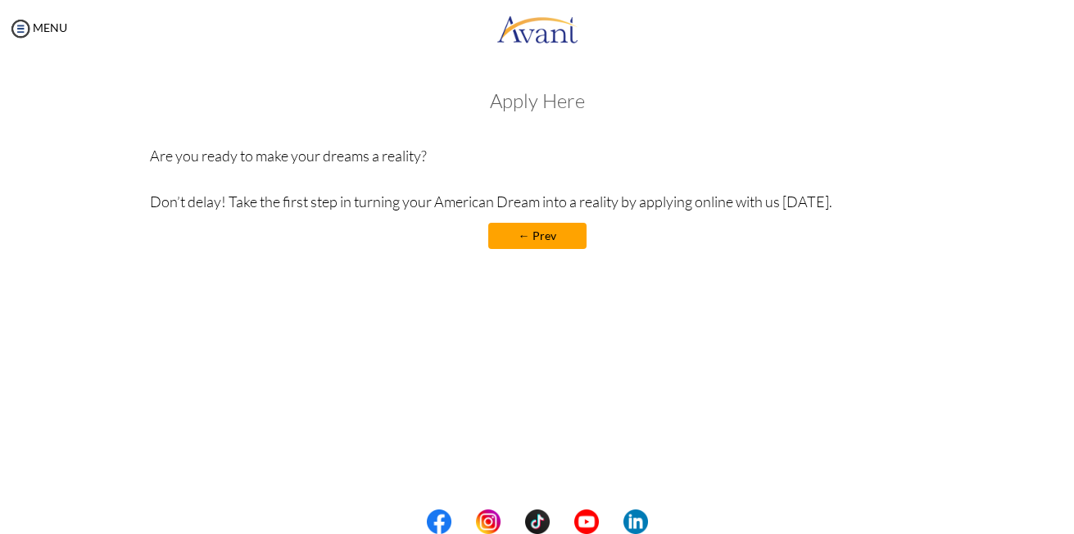
click at [553, 231] on link "← Prev" at bounding box center [537, 236] width 98 height 26
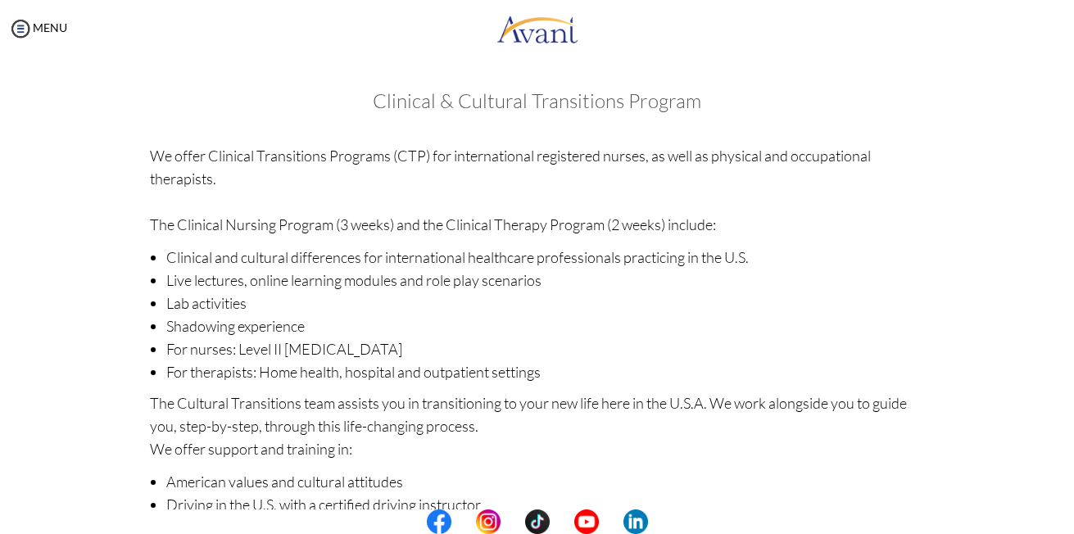
scroll to position [244, 0]
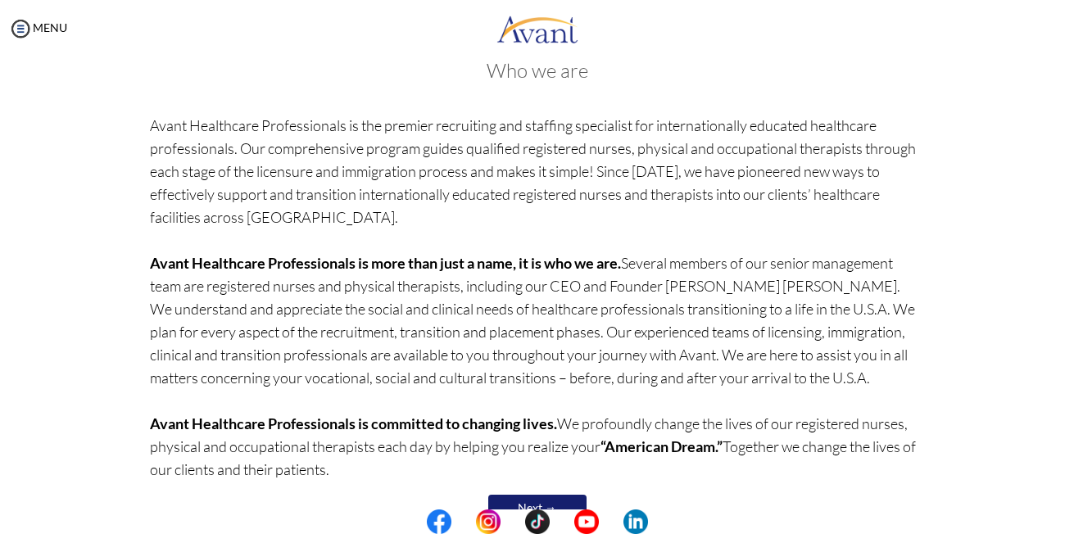
scroll to position [128, 0]
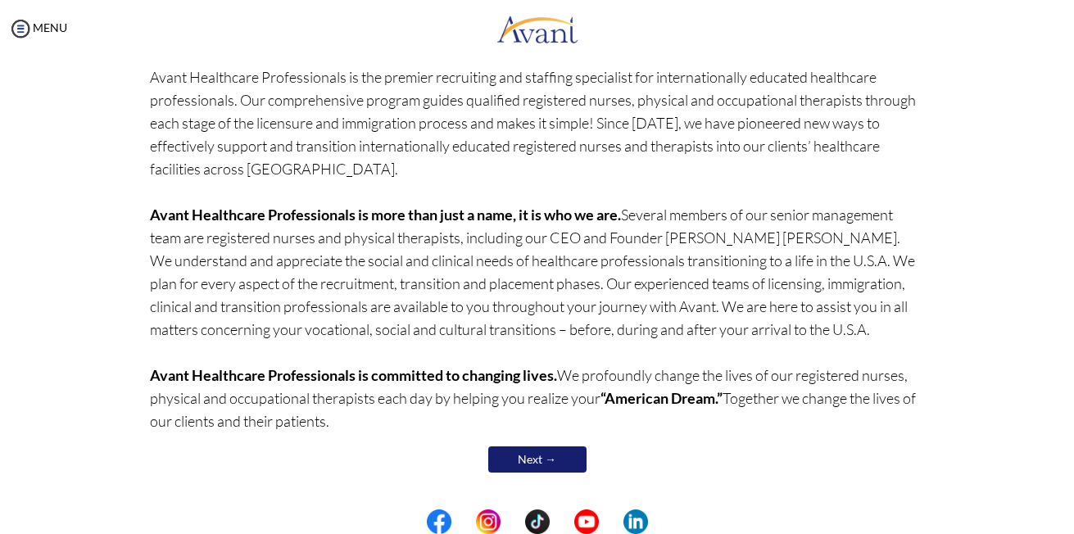
click at [5, 220] on div "My Status What is the next step? We would like you to watch the introductory vi…" at bounding box center [537, 324] width 1074 height 534
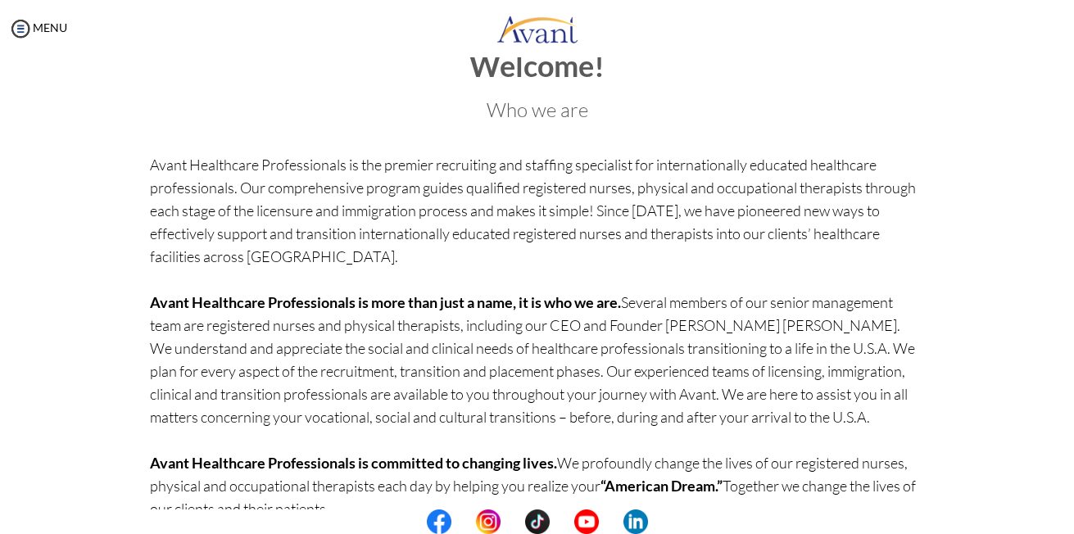
scroll to position [128, 0]
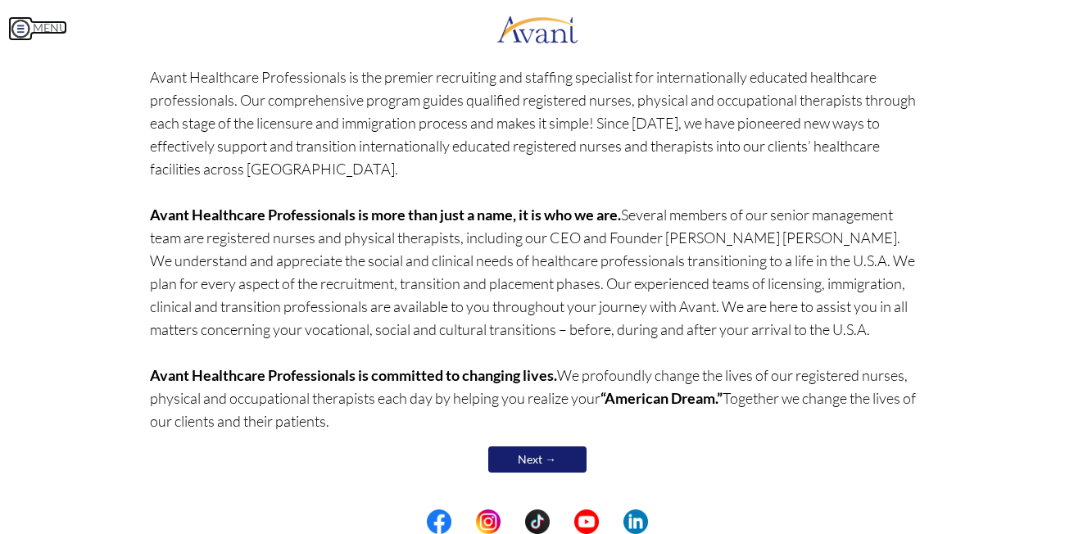
click at [26, 27] on img at bounding box center [20, 28] width 25 height 25
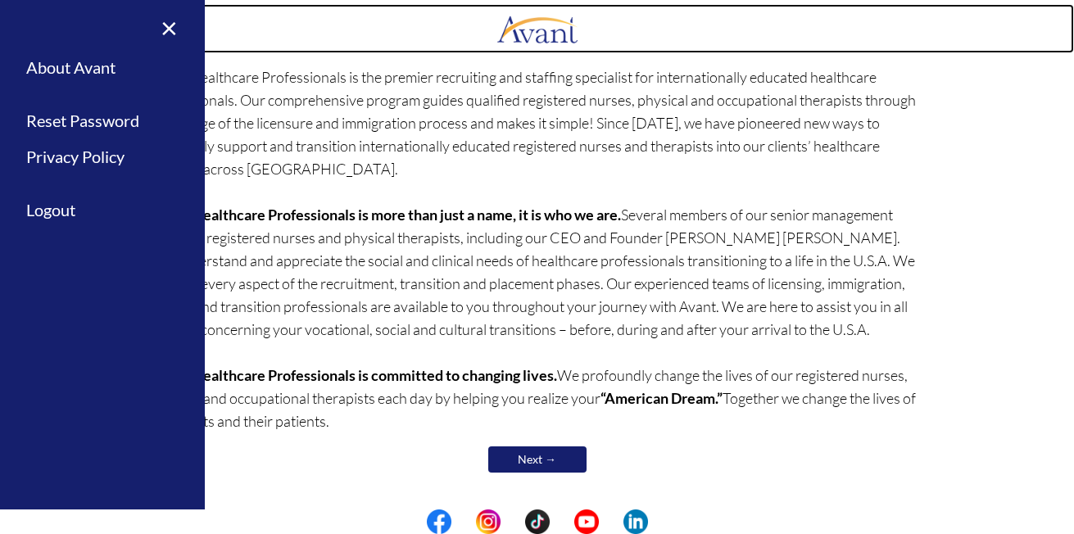
click at [329, 25] on link at bounding box center [537, 28] width 1074 height 49
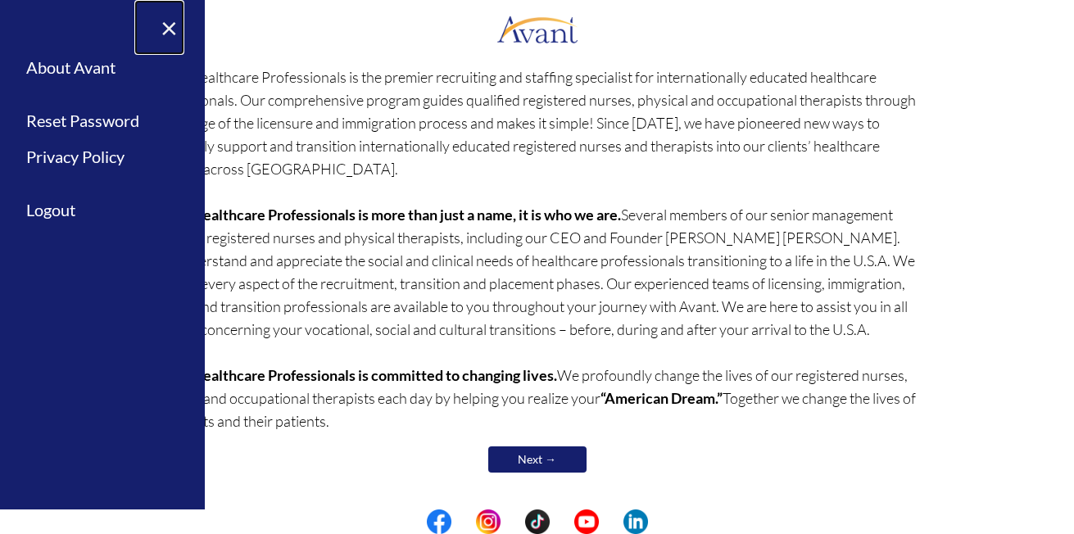
click at [166, 31] on link "×" at bounding box center [159, 27] width 50 height 55
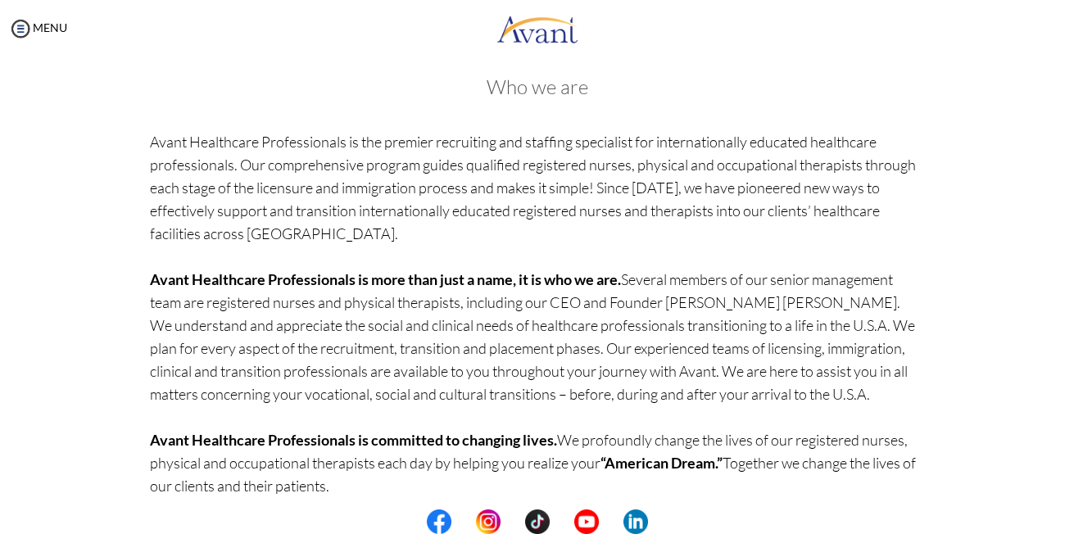
scroll to position [128, 0]
